Goal: Check status: Check status

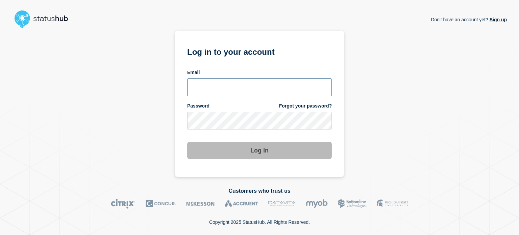
type input "ronnie.snow@conexon.us"
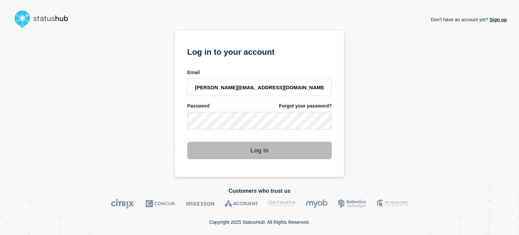
click at [242, 154] on button "Log in" at bounding box center [259, 151] width 145 height 18
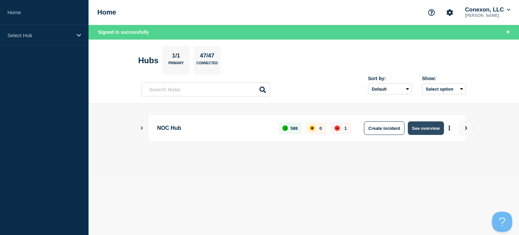
click at [428, 128] on button "See overview" at bounding box center [426, 128] width 36 height 14
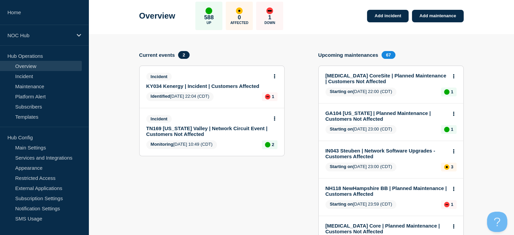
scroll to position [32, 0]
click at [277, 76] on button at bounding box center [275, 76] width 6 height 6
click at [262, 90] on link "View incident" at bounding box center [272, 92] width 28 height 5
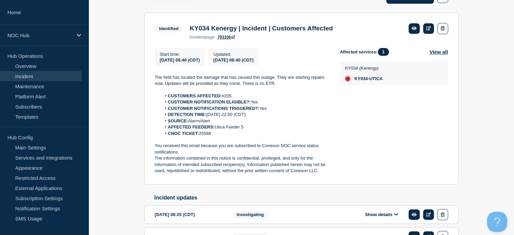
scroll to position [108, 0]
